Goal: Find specific page/section: Find specific page/section

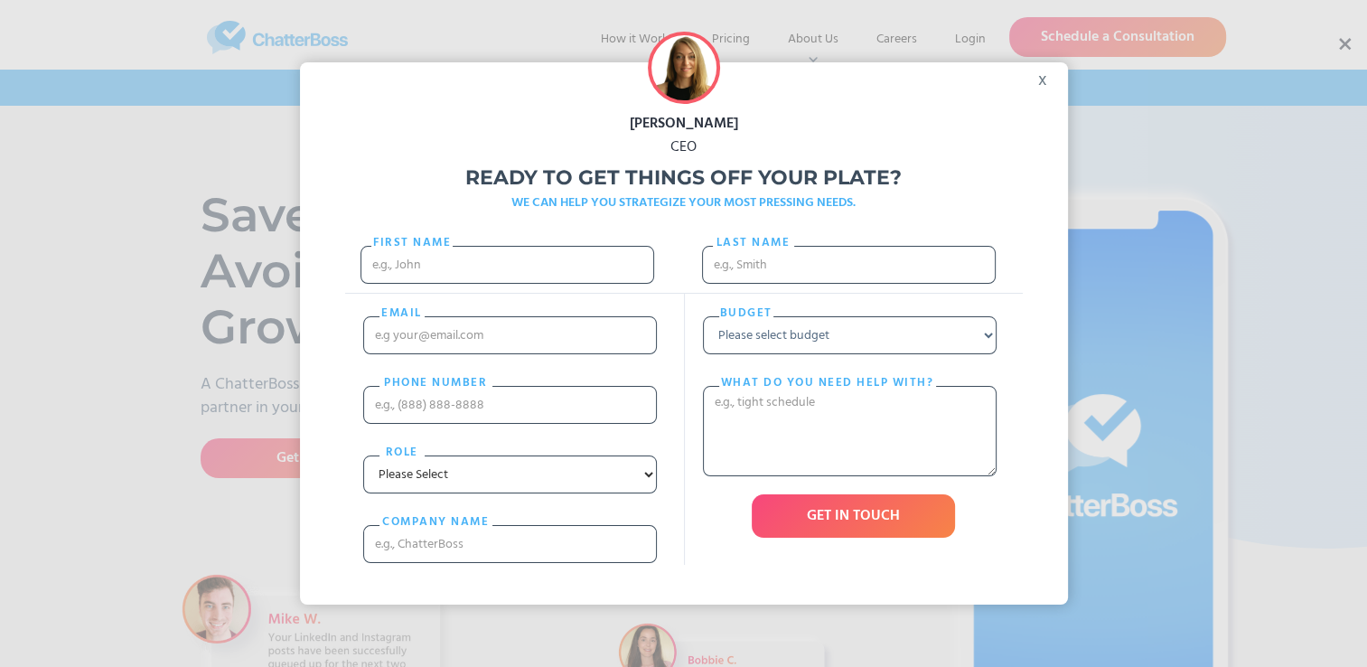
click at [1048, 78] on div "x" at bounding box center [1048, 75] width 41 height 27
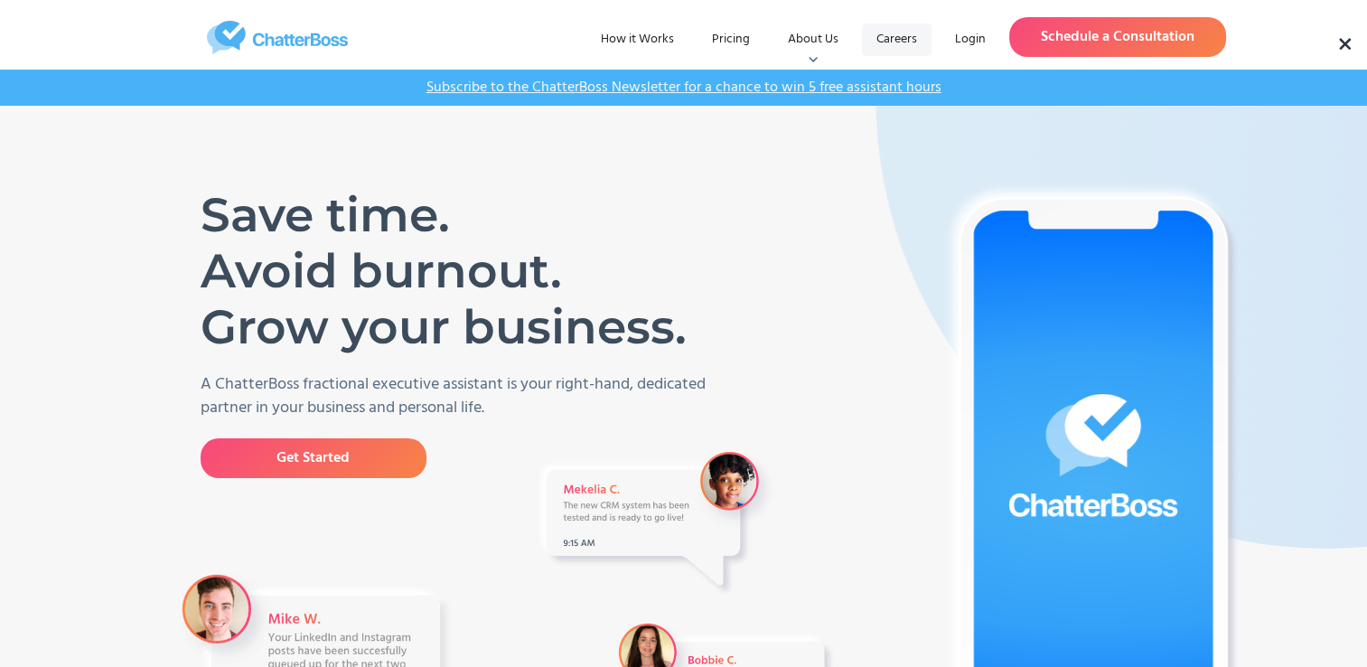
click at [897, 30] on link "Careers" at bounding box center [897, 39] width 70 height 33
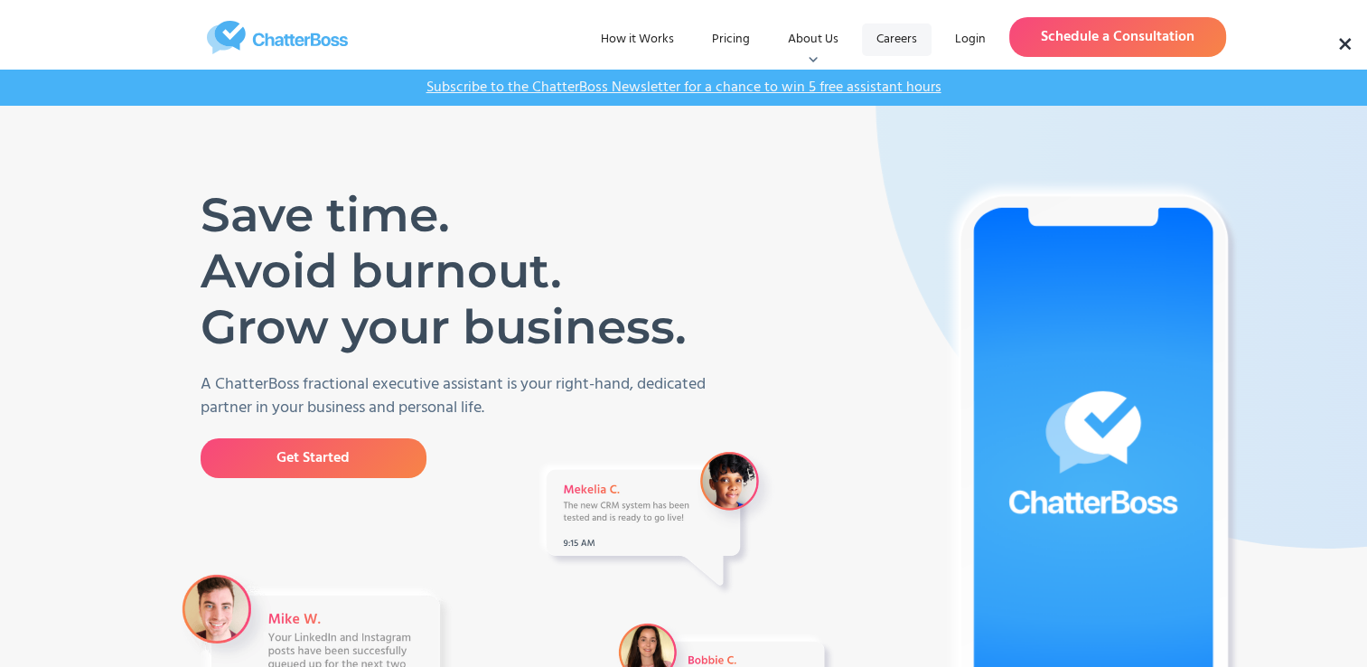
click at [908, 42] on link "Careers" at bounding box center [897, 39] width 70 height 33
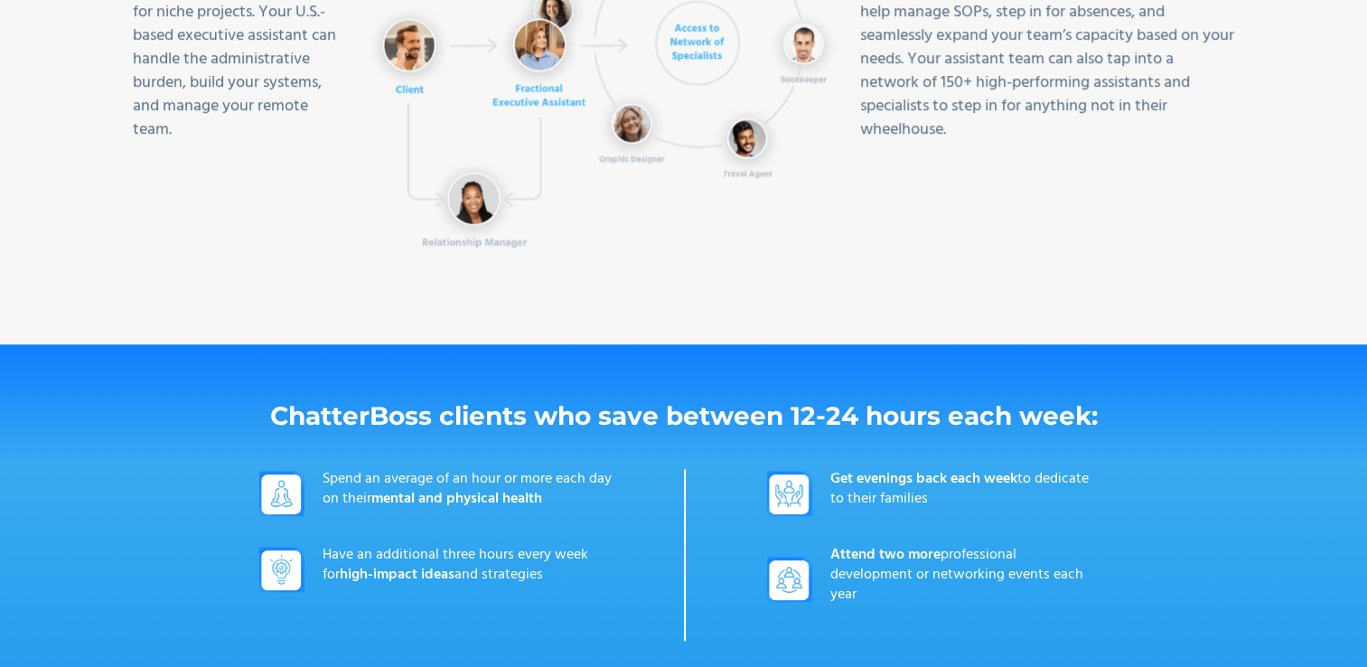
scroll to position [1222, 0]
